Goal: Task Accomplishment & Management: Use online tool/utility

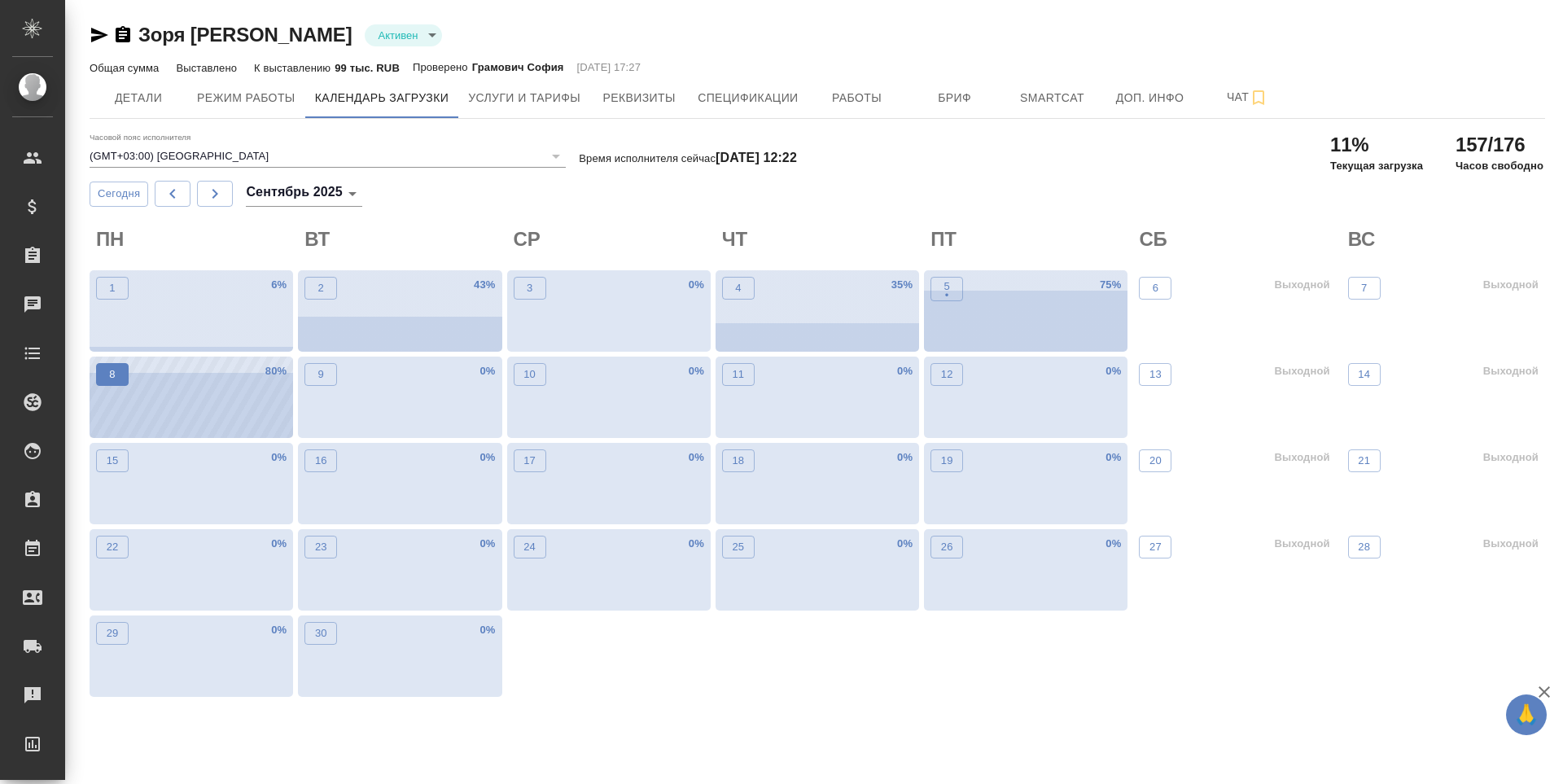
click at [105, 370] on span "8" at bounding box center [112, 374] width 16 height 16
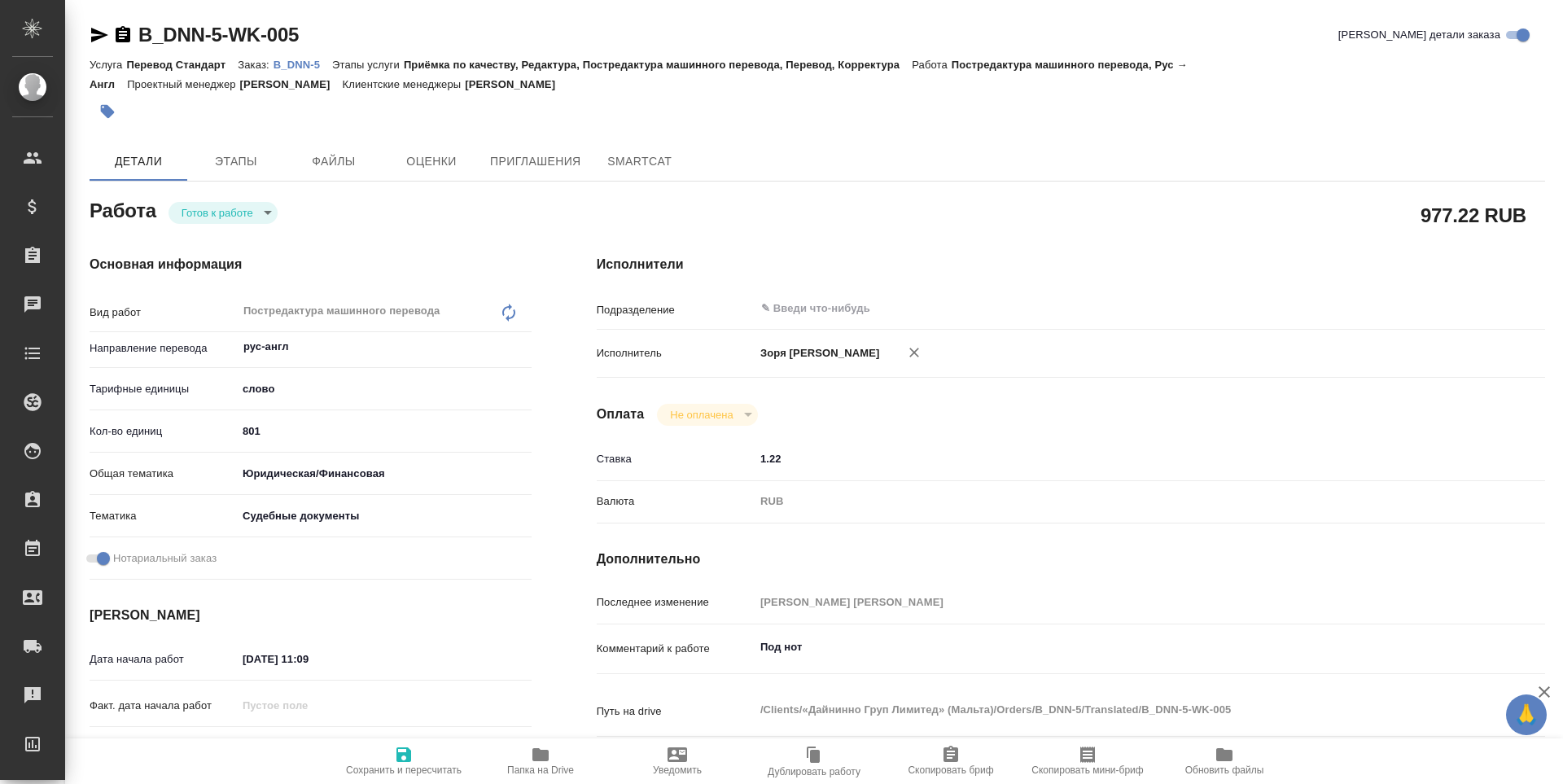
type textarea "x"
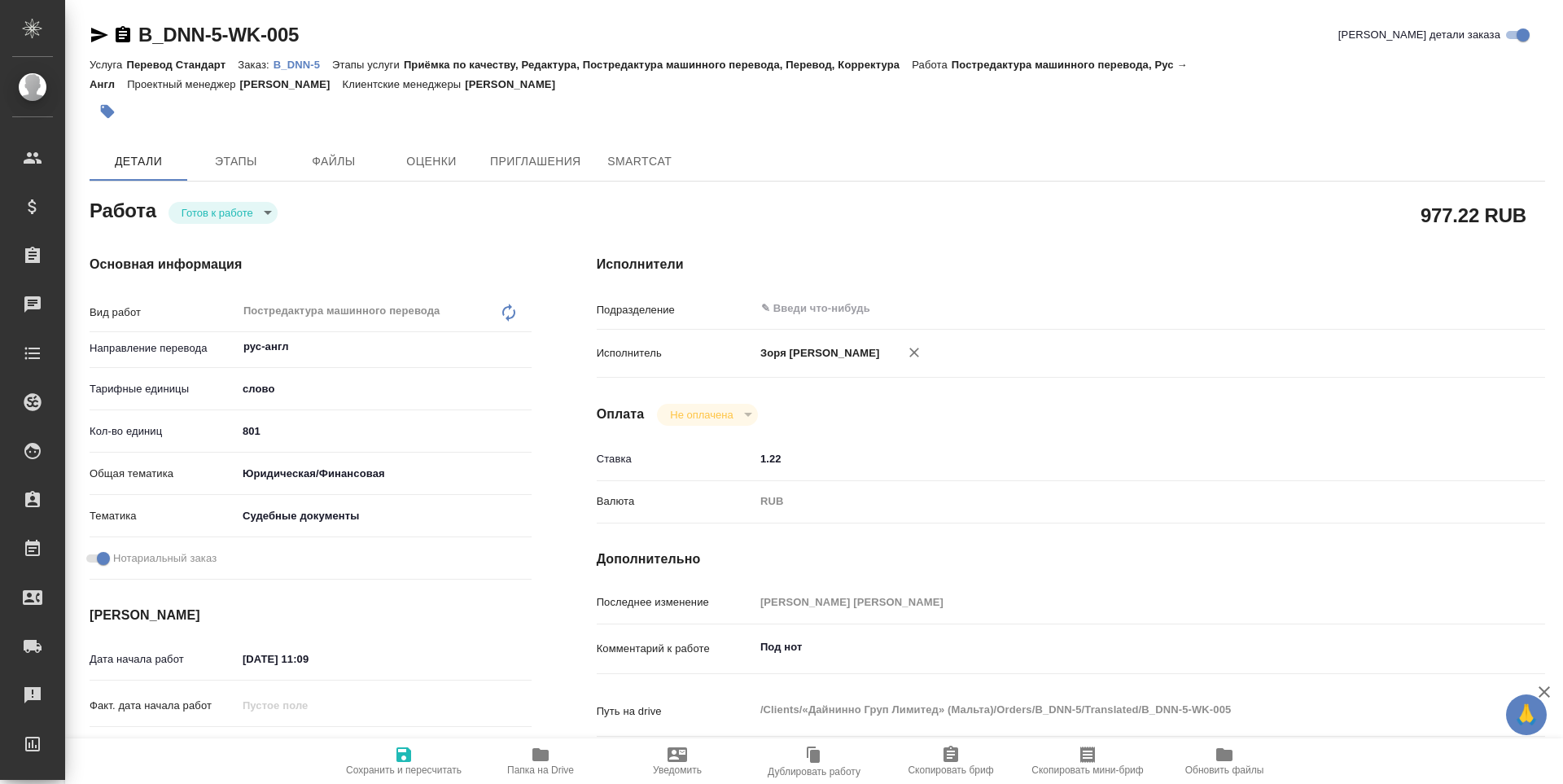
type textarea "x"
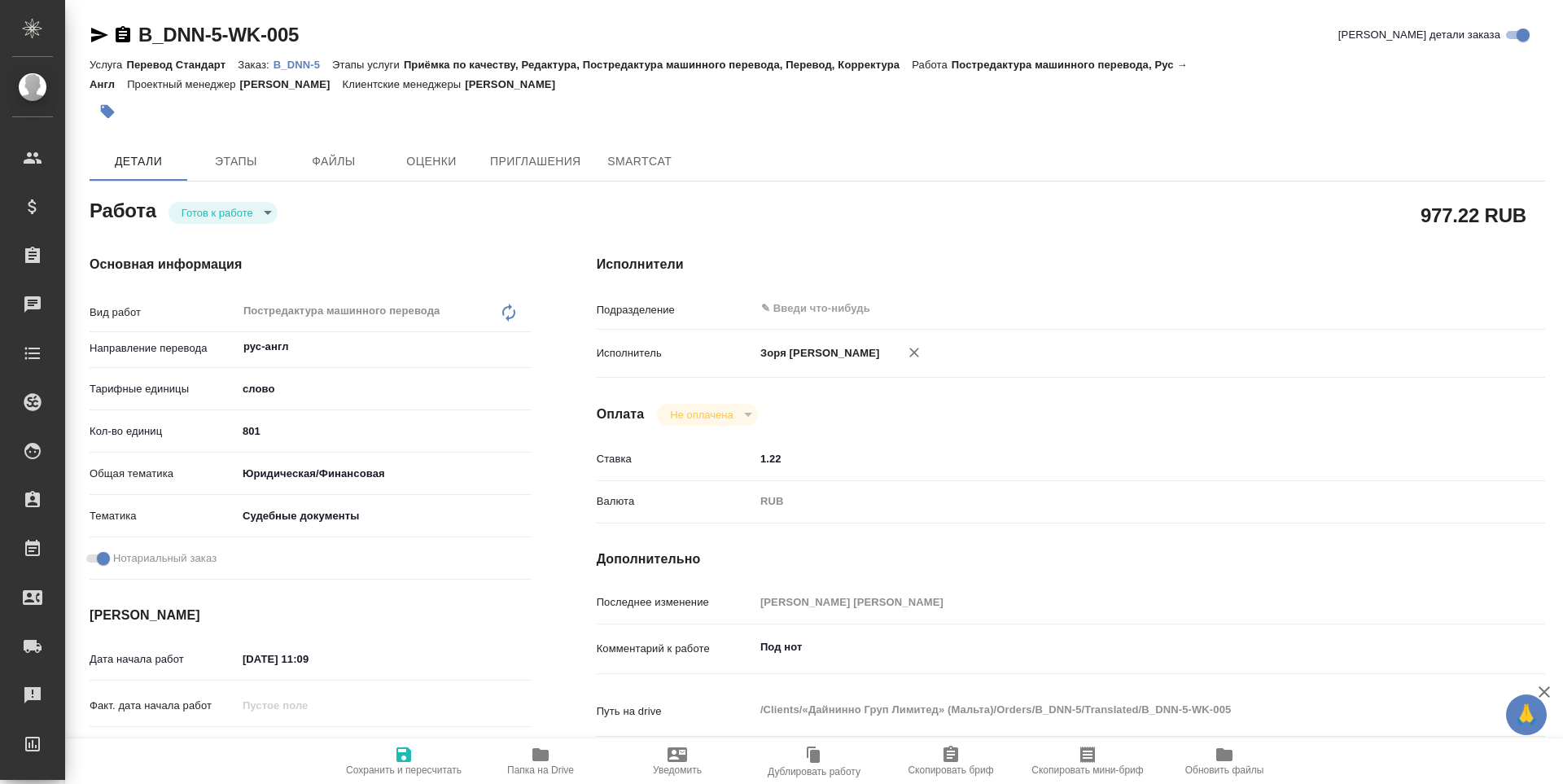
type textarea "x"
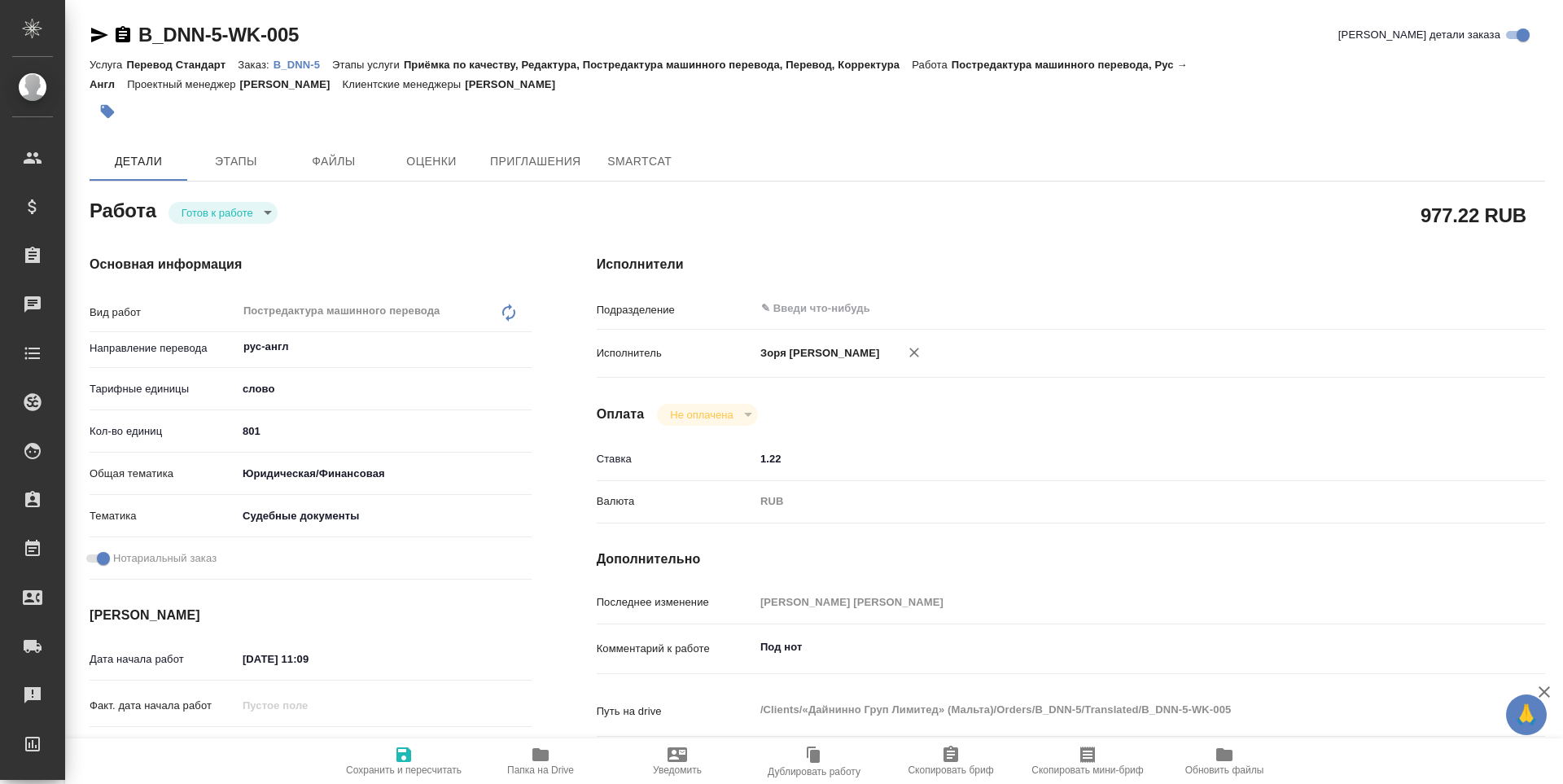
type textarea "x"
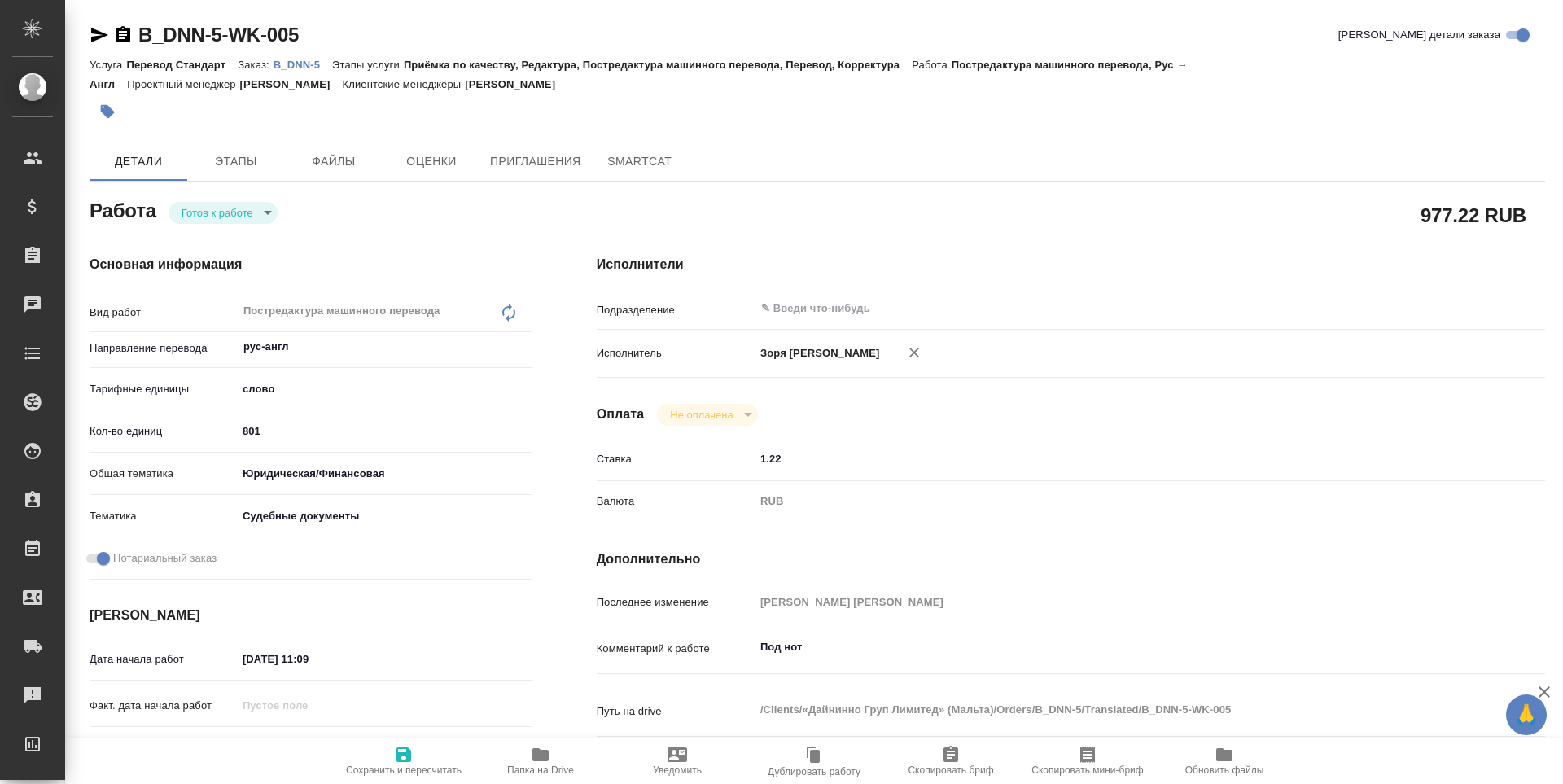
type textarea "x"
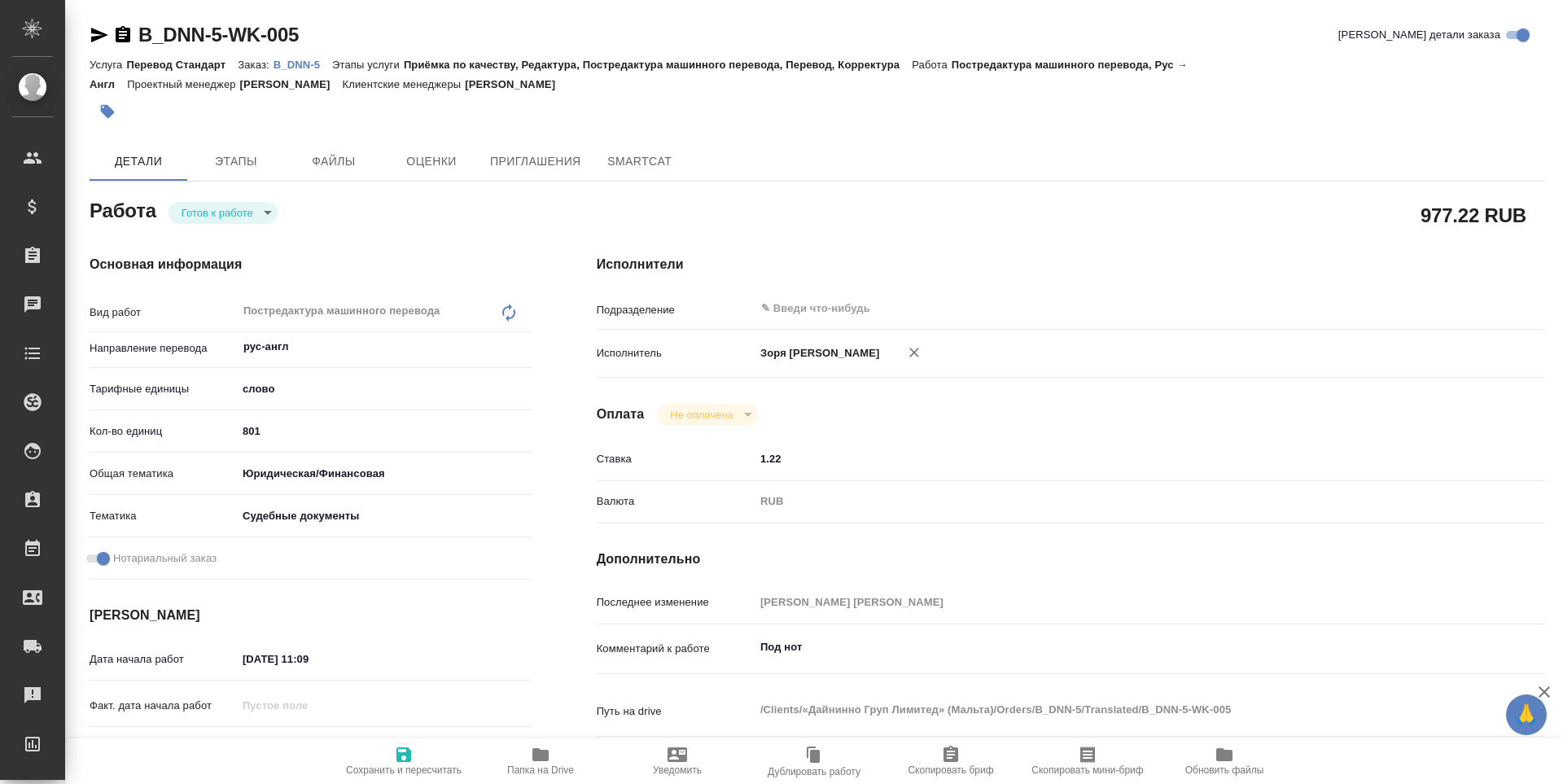
click at [539, 763] on icon "button" at bounding box center [540, 754] width 20 height 20
click at [242, 206] on body "🙏 .cls-1 fill:#fff; AWATERA [PERSON_NAME] Спецификации Заказы 25 Чаты Todo Прое…" at bounding box center [782, 392] width 1563 height 784
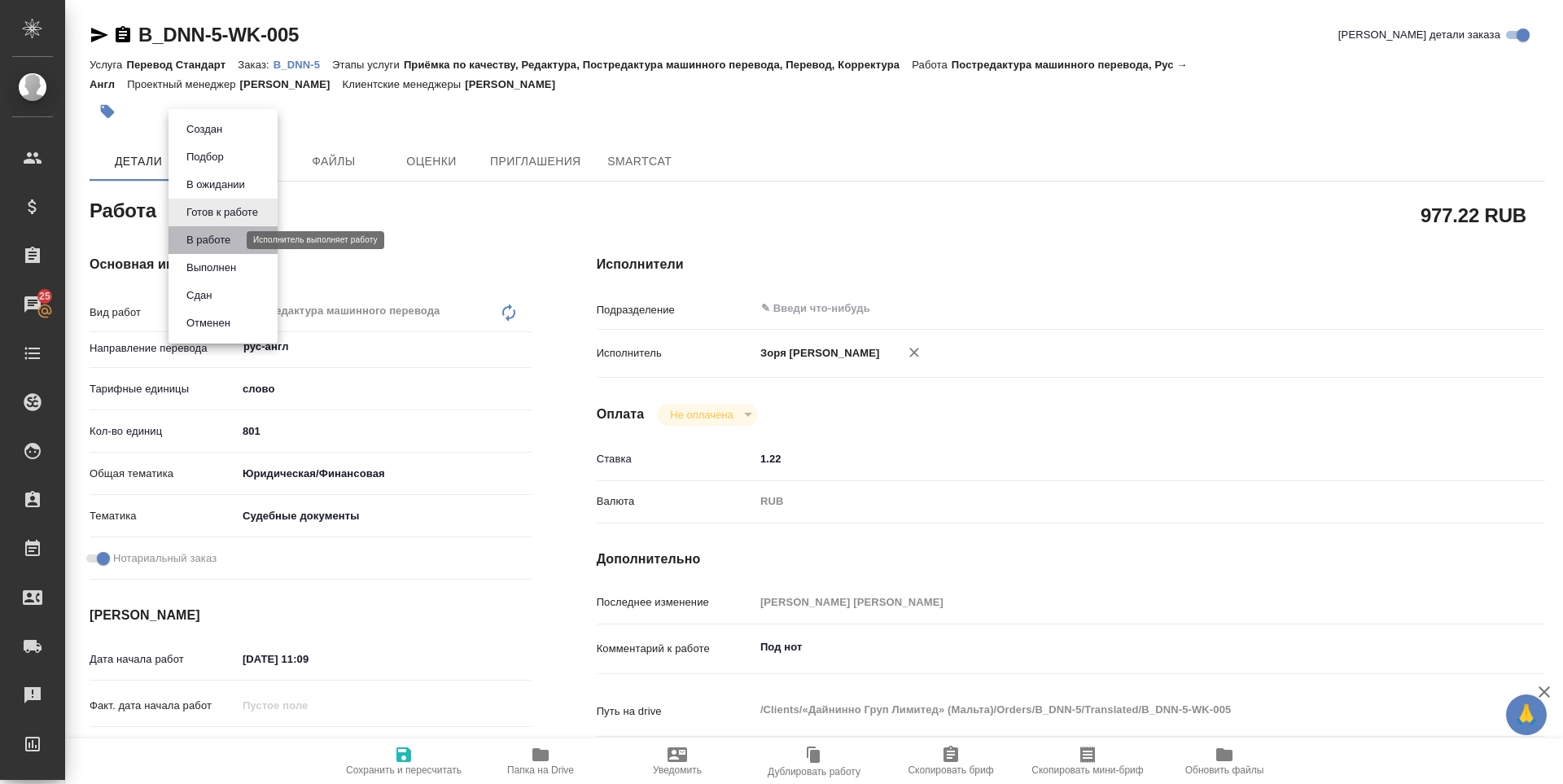
click at [227, 236] on button "В работе" at bounding box center [208, 239] width 54 height 18
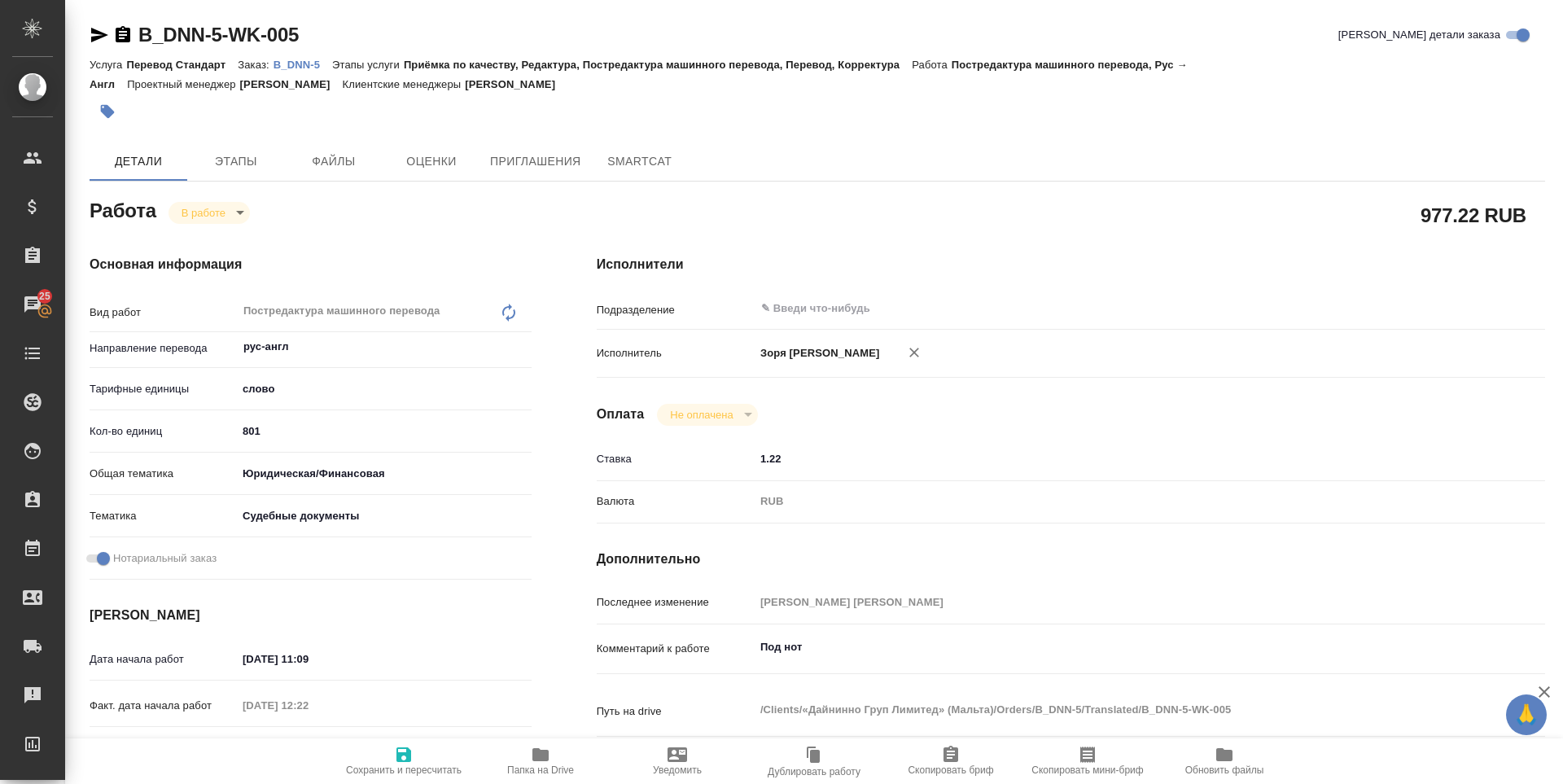
type textarea "x"
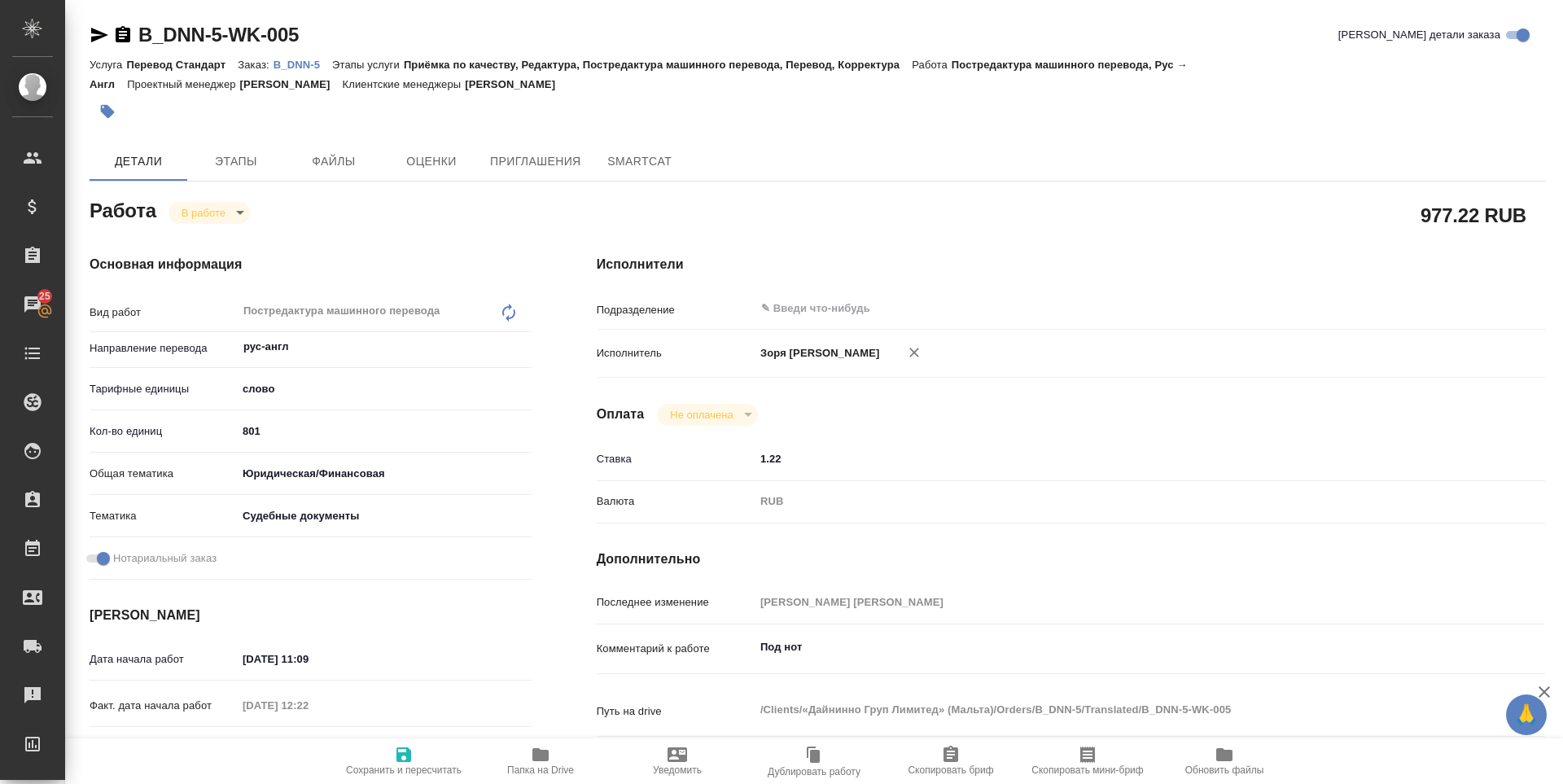
type textarea "x"
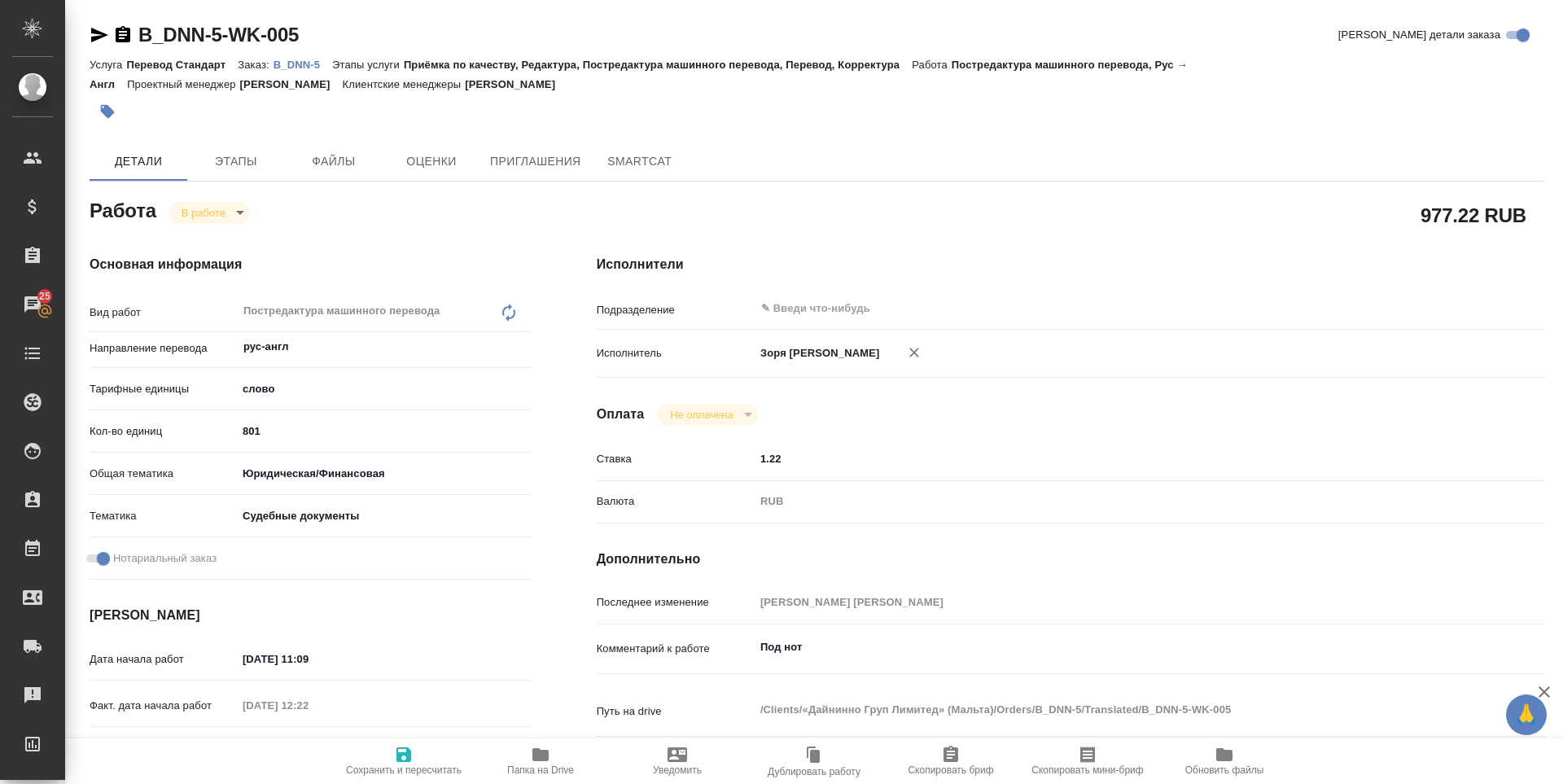
type textarea "x"
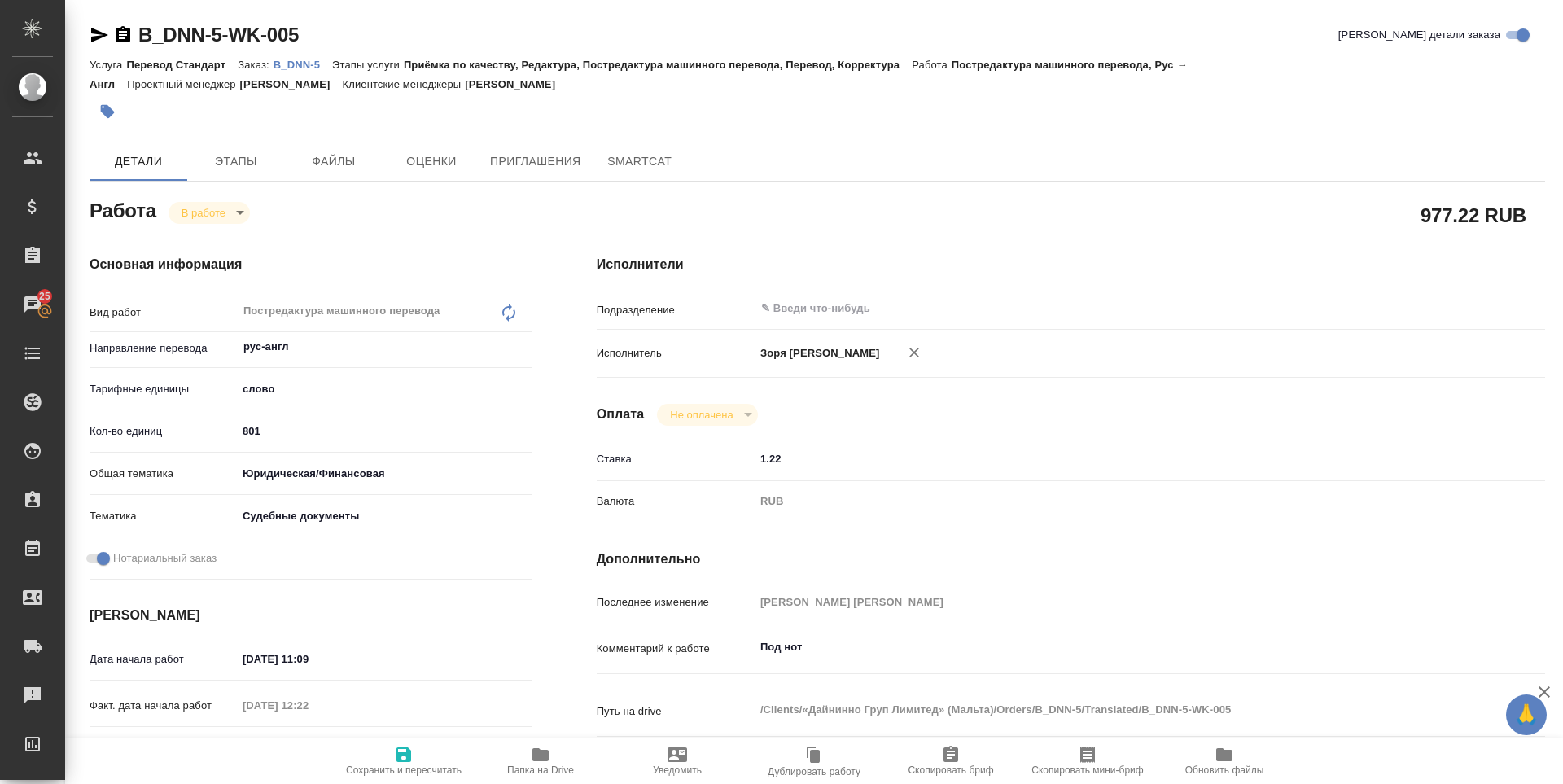
type textarea "x"
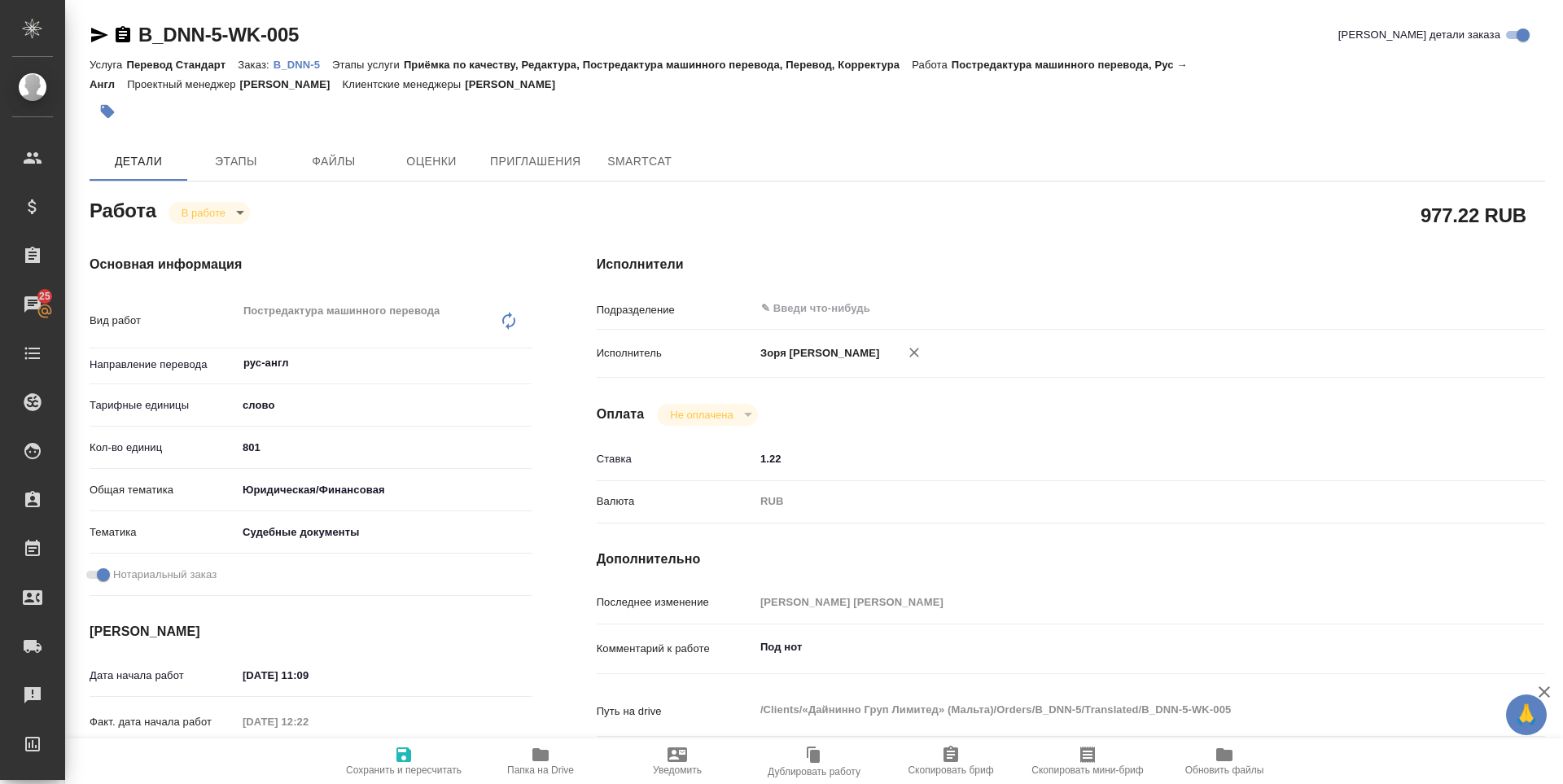
type textarea "x"
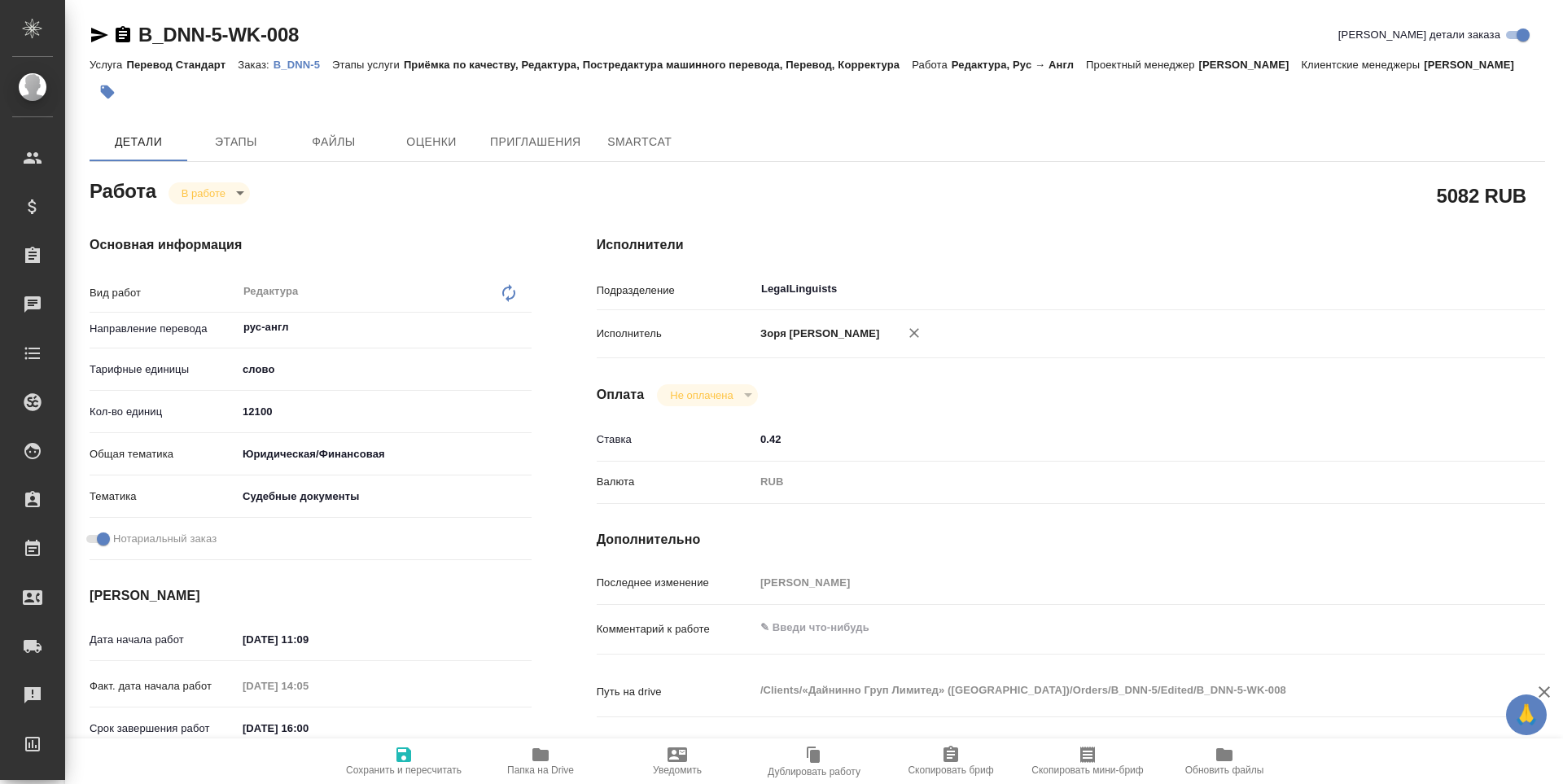
type textarea "x"
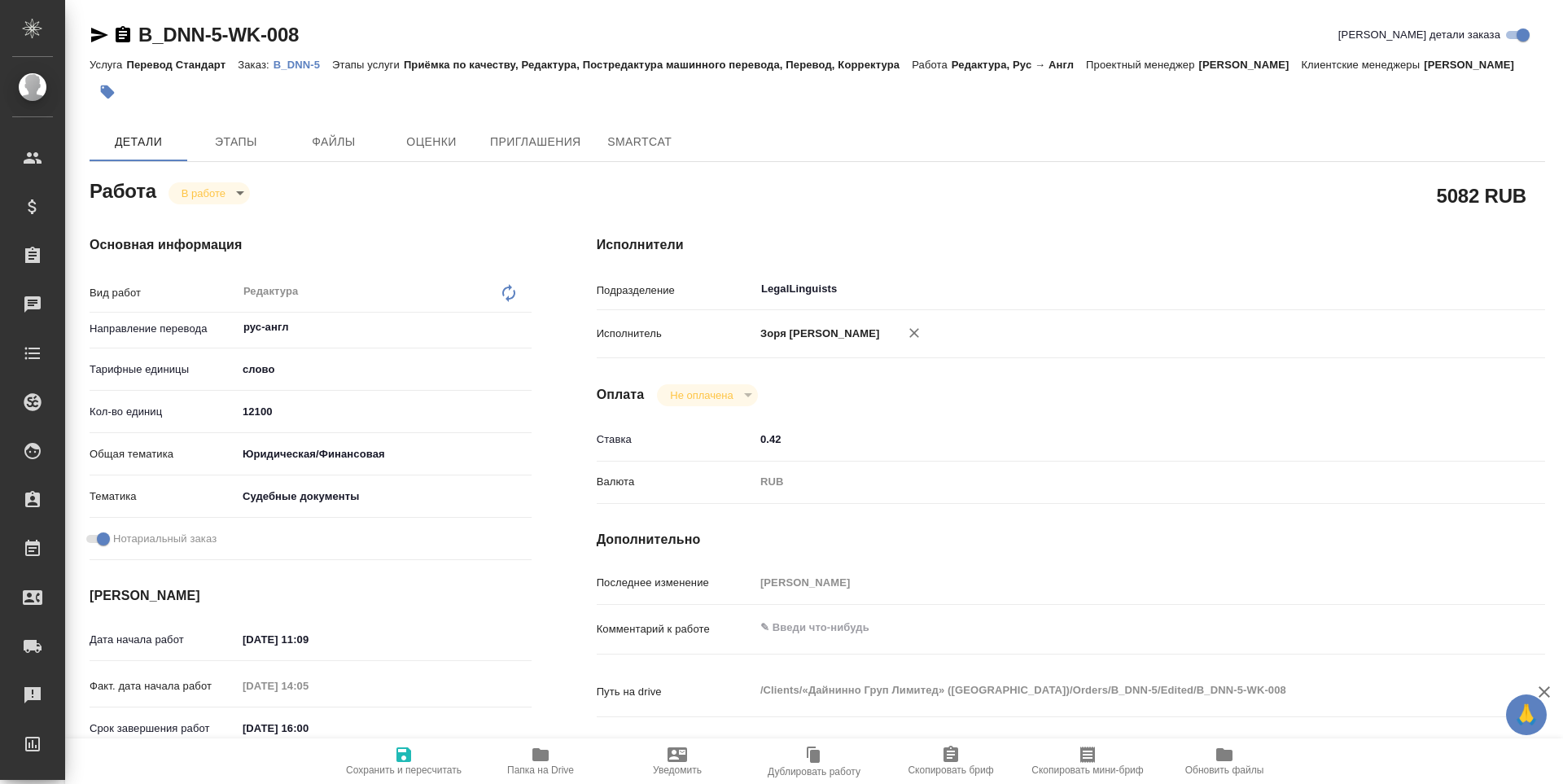
type textarea "x"
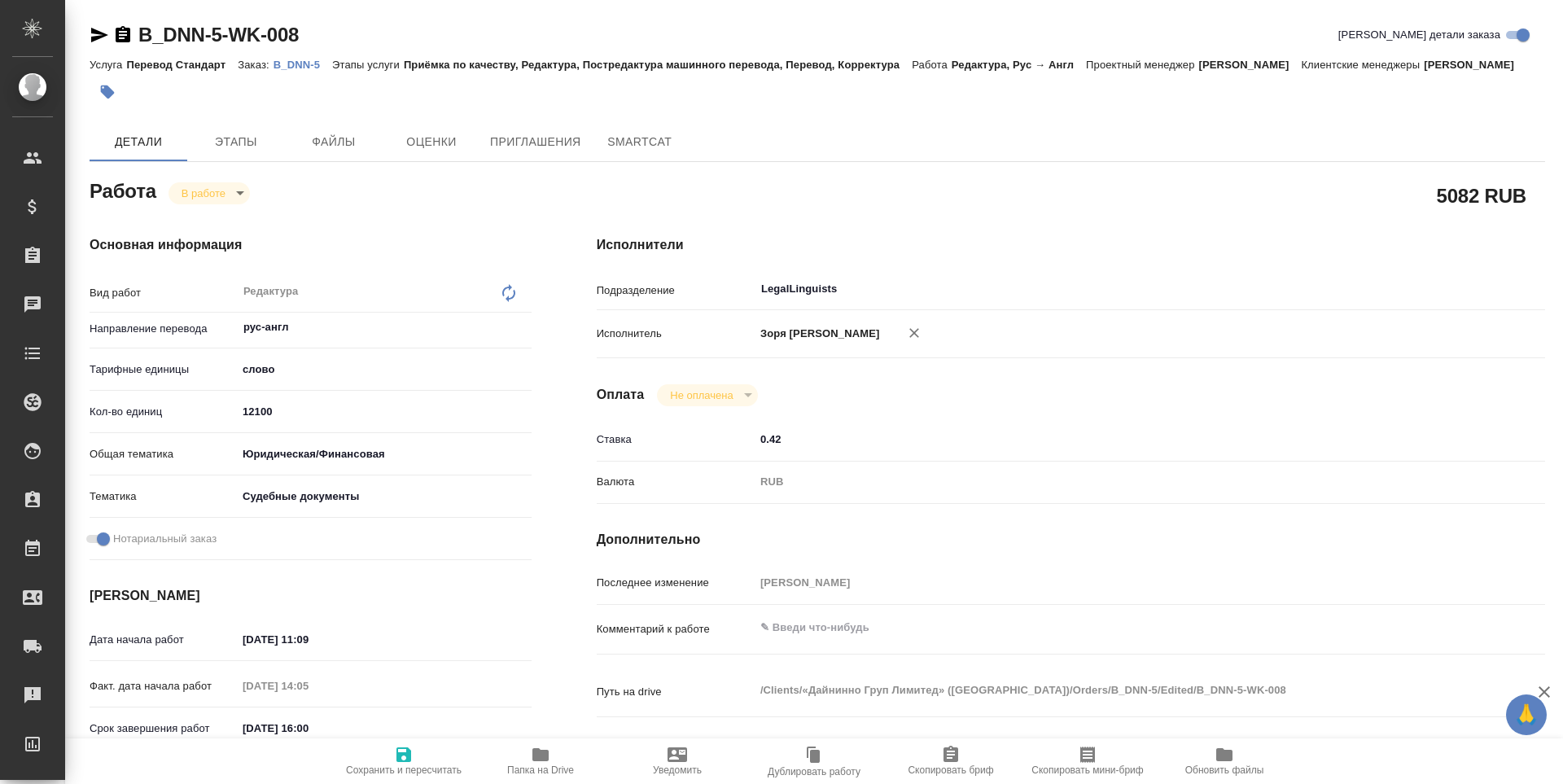
type textarea "x"
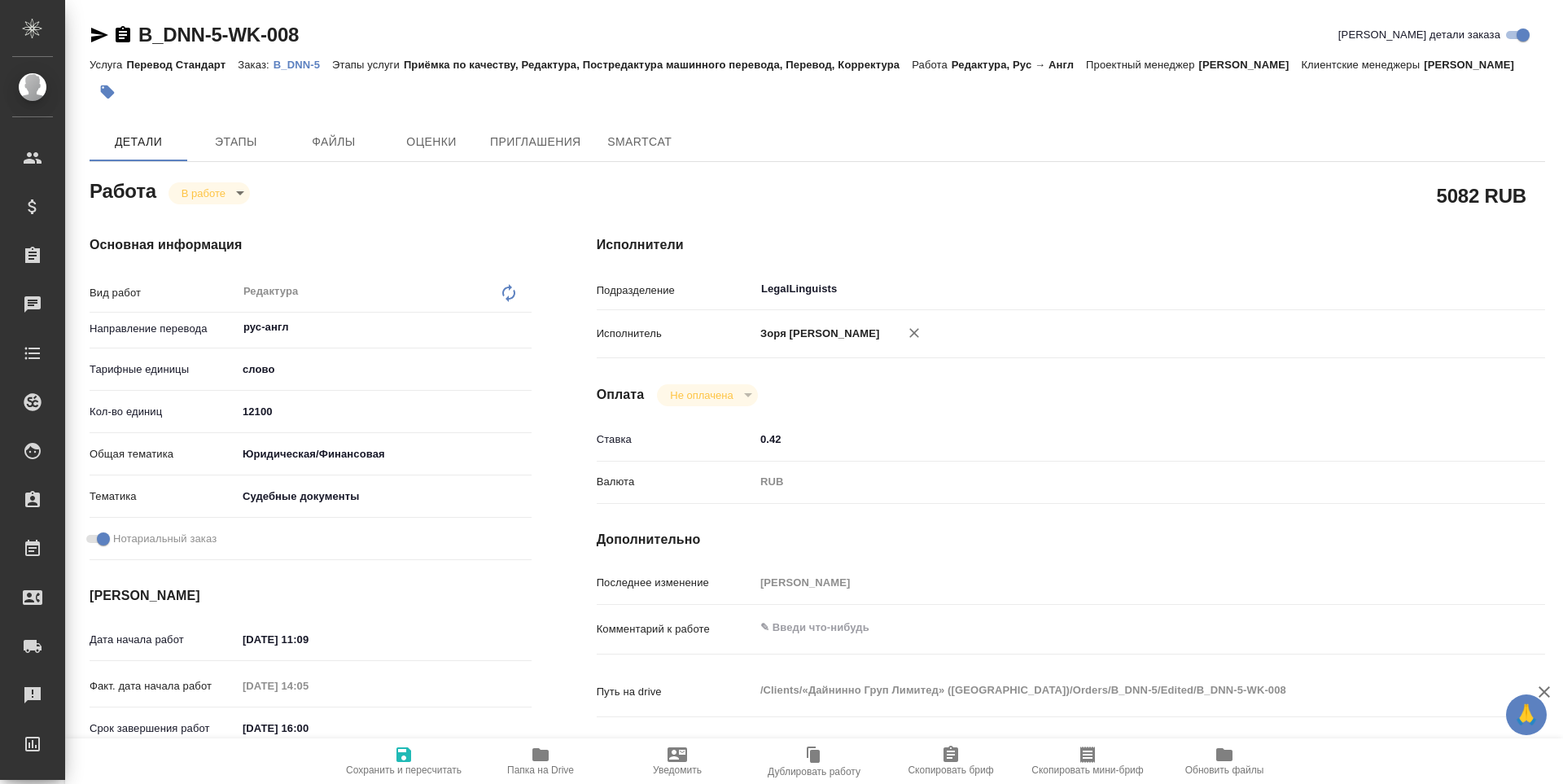
type textarea "x"
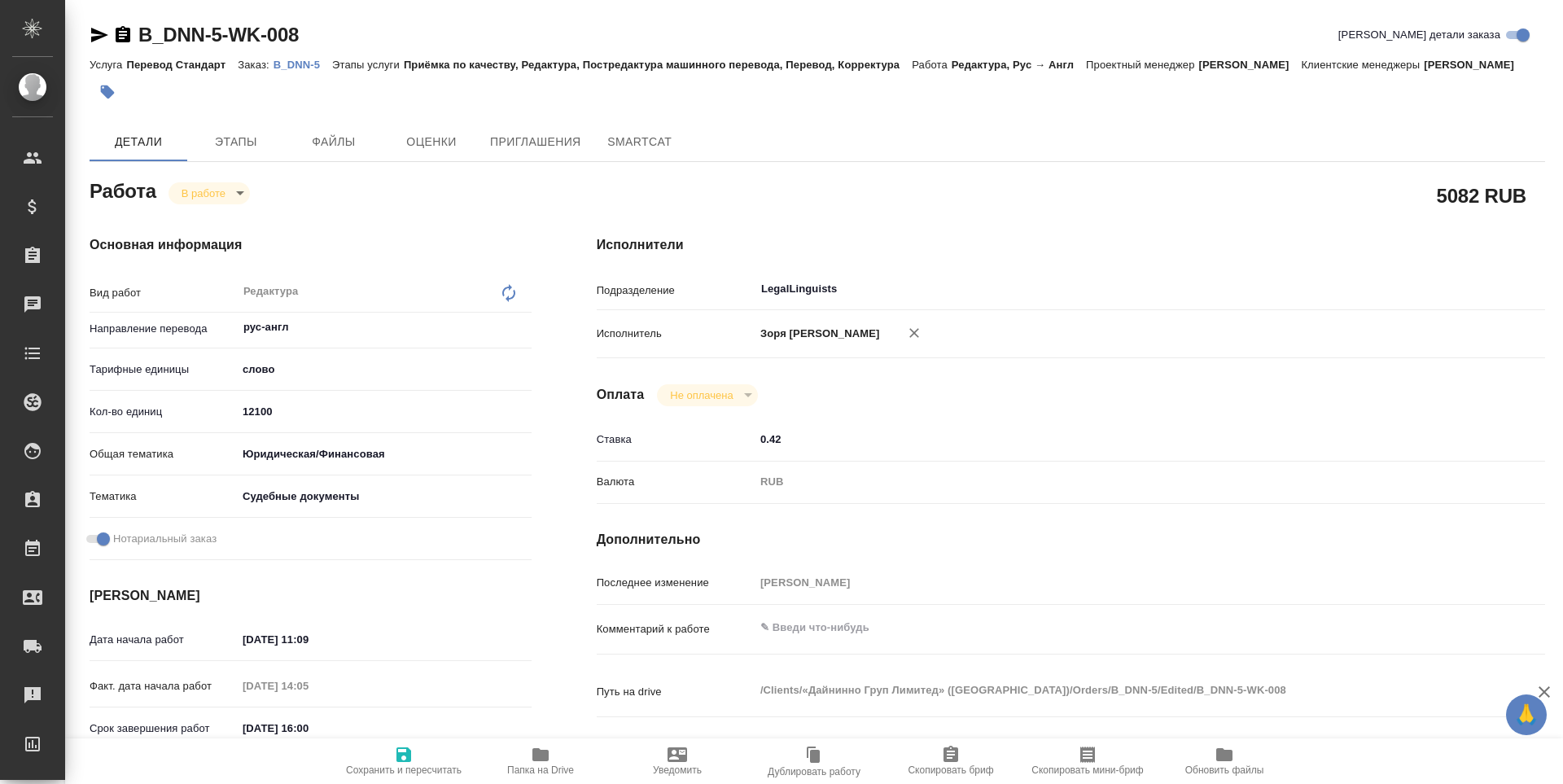
type textarea "x"
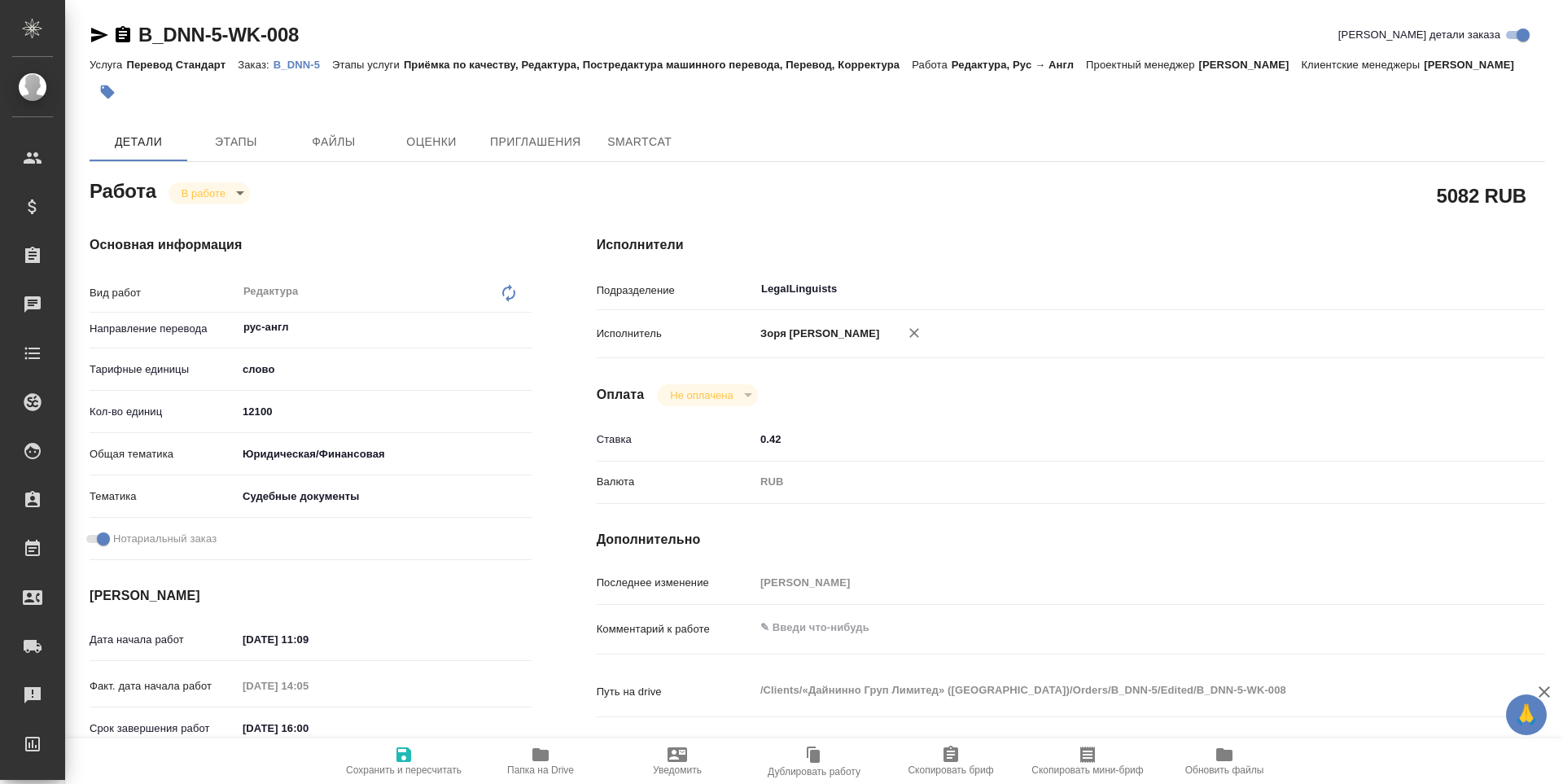
type textarea "x"
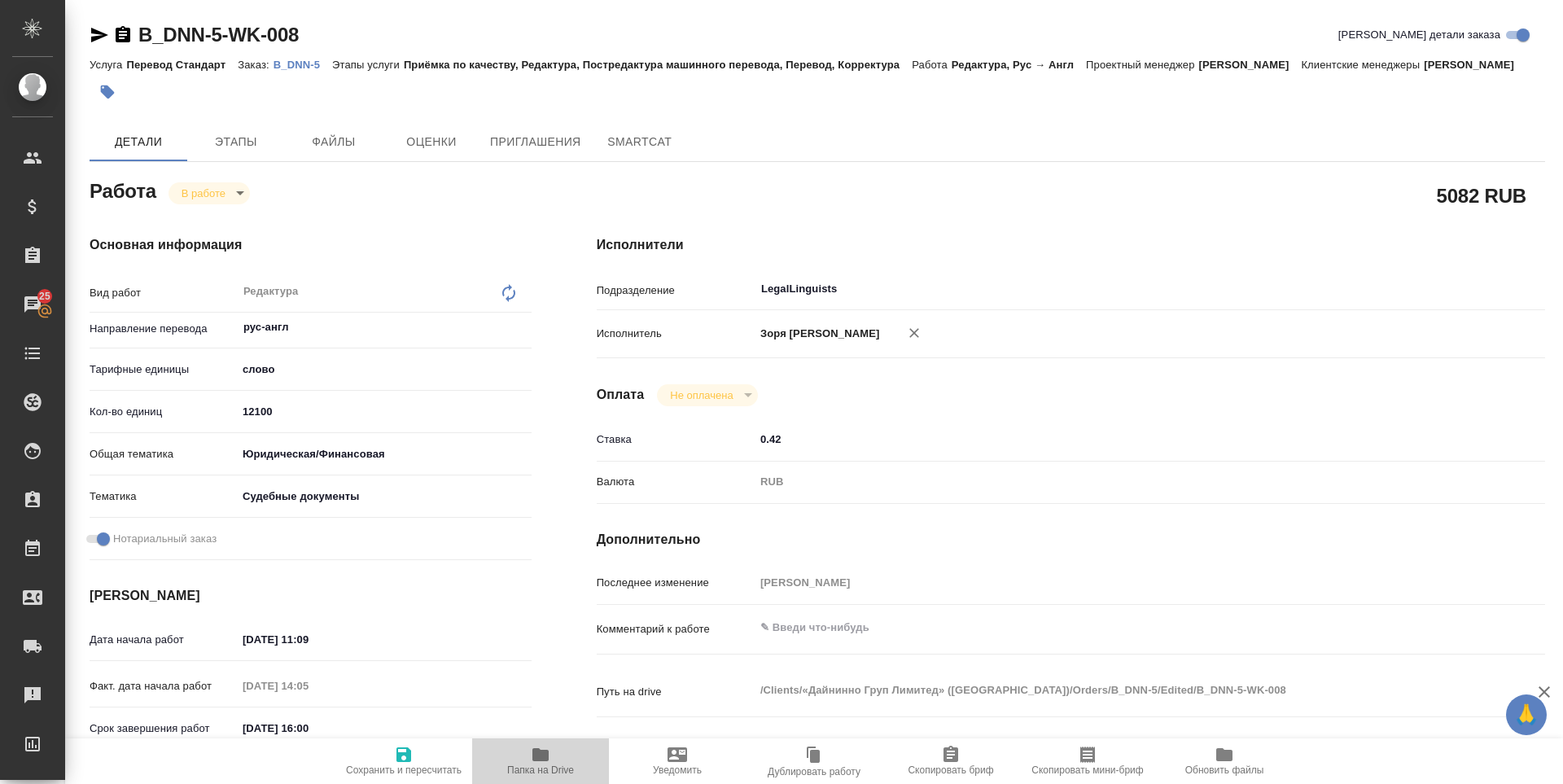
click at [533, 768] on span "Папка на Drive" at bounding box center [540, 770] width 66 height 11
